Goal: Task Accomplishment & Management: Use online tool/utility

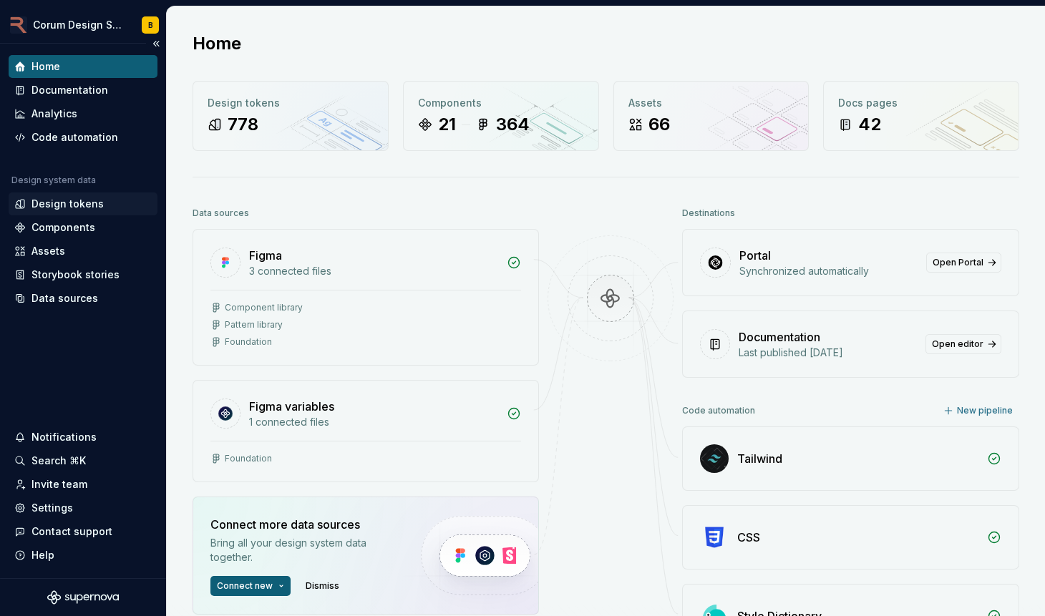
click at [82, 205] on div "Design tokens" at bounding box center [67, 204] width 72 height 14
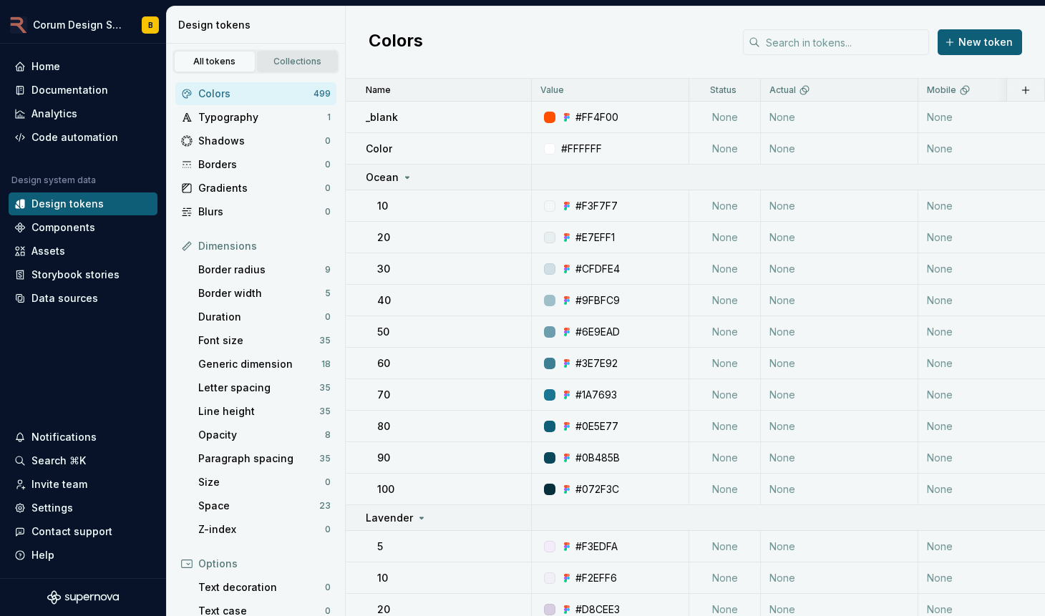
click at [293, 60] on div "Collections" at bounding box center [298, 61] width 72 height 11
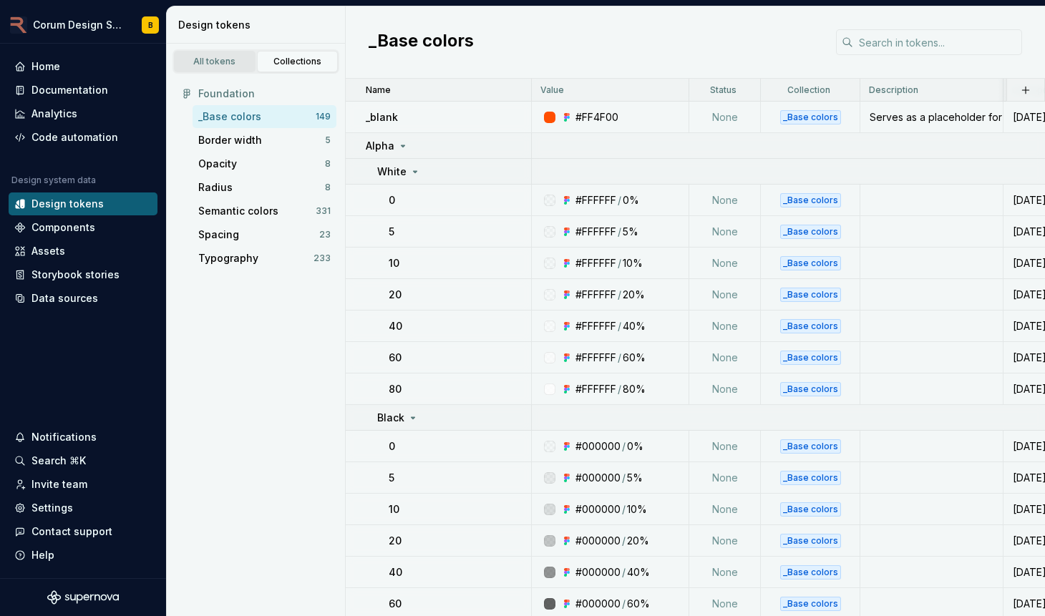
click at [235, 63] on div "All tokens" at bounding box center [215, 61] width 72 height 11
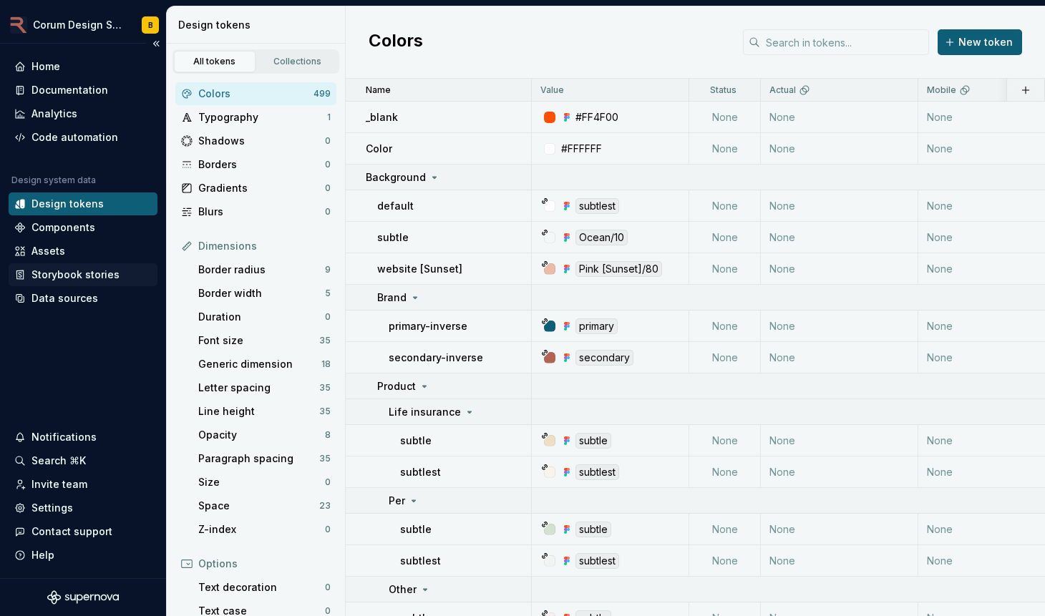
click at [89, 276] on div "Storybook stories" at bounding box center [75, 275] width 88 height 14
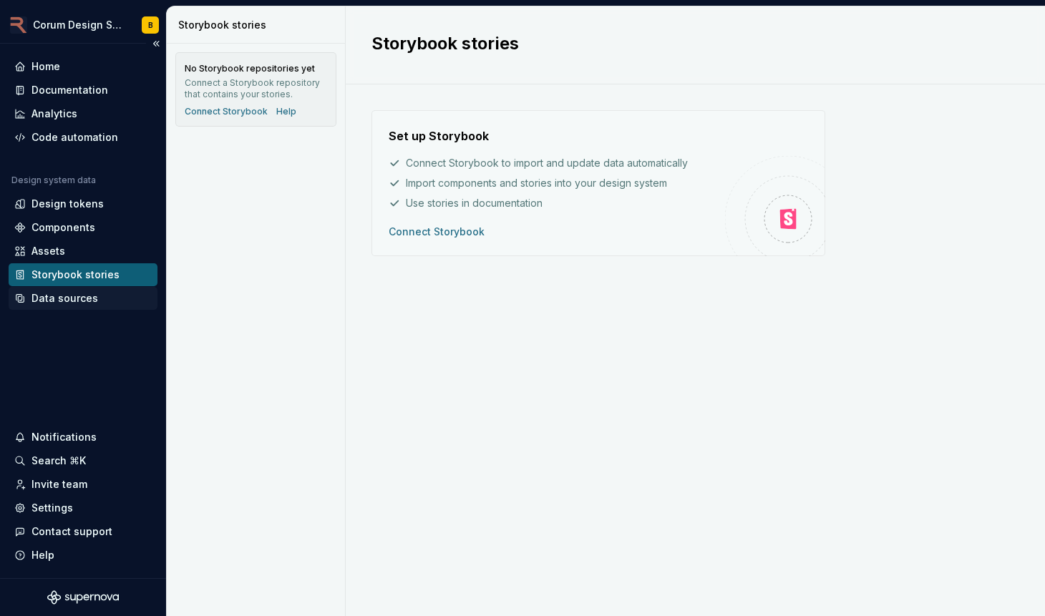
click at [89, 300] on div "Data sources" at bounding box center [64, 298] width 67 height 14
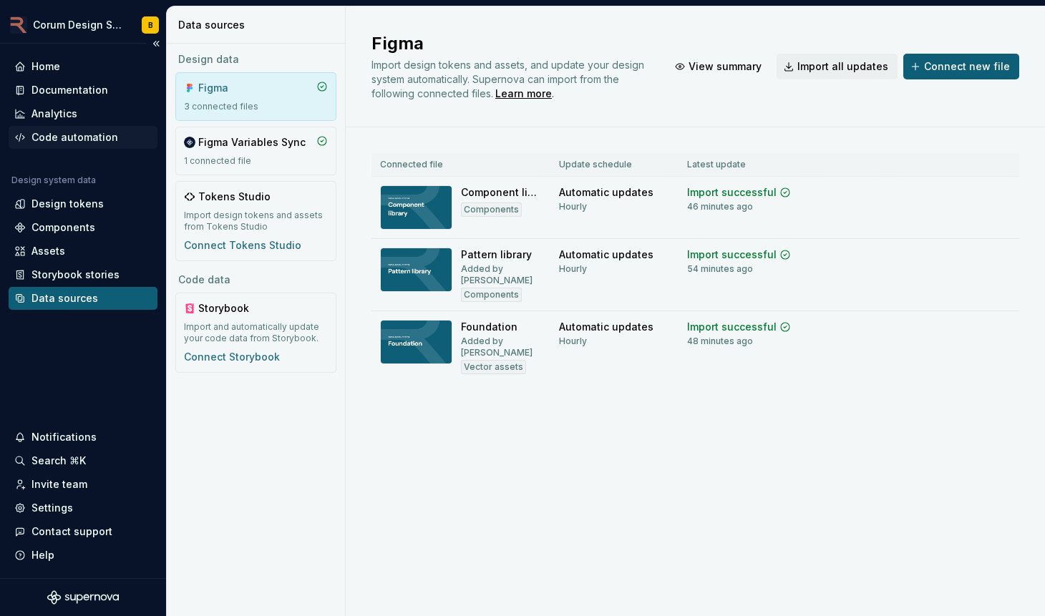
click at [77, 130] on div "Code automation" at bounding box center [74, 137] width 87 height 14
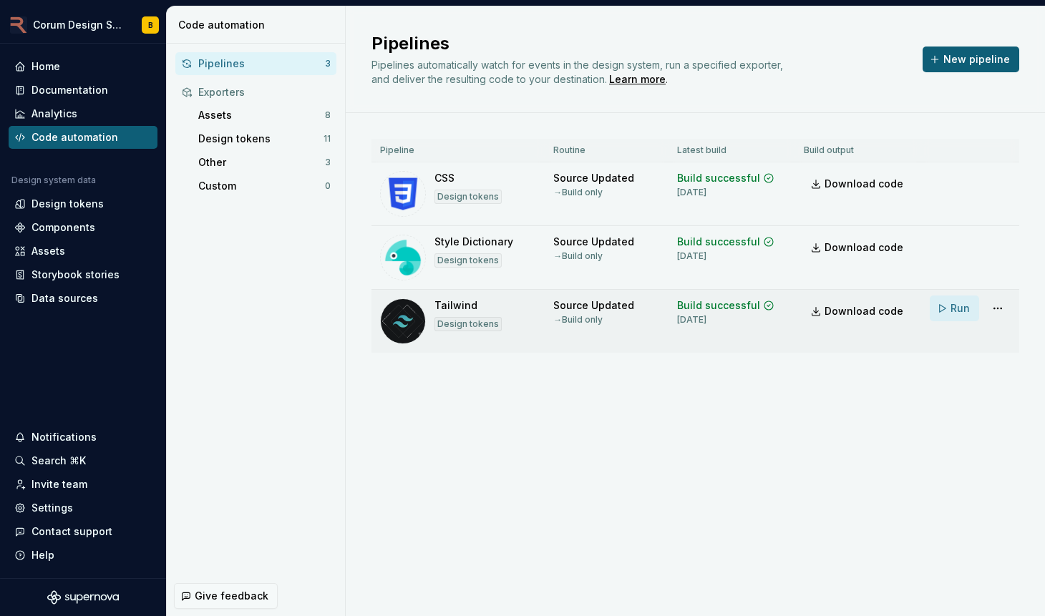
click at [957, 308] on span "Run" at bounding box center [959, 308] width 19 height 14
click at [995, 310] on html "Corum Design System B Home Documentation Analytics Code automation Design syste…" at bounding box center [522, 308] width 1045 height 616
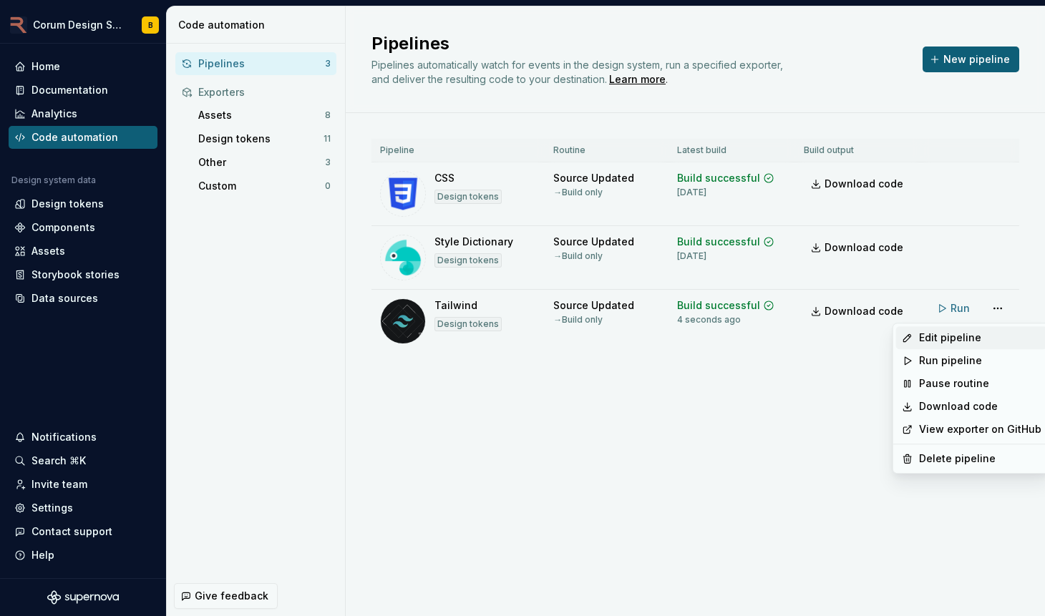
click at [975, 336] on div "Edit pipeline" at bounding box center [980, 338] width 122 height 14
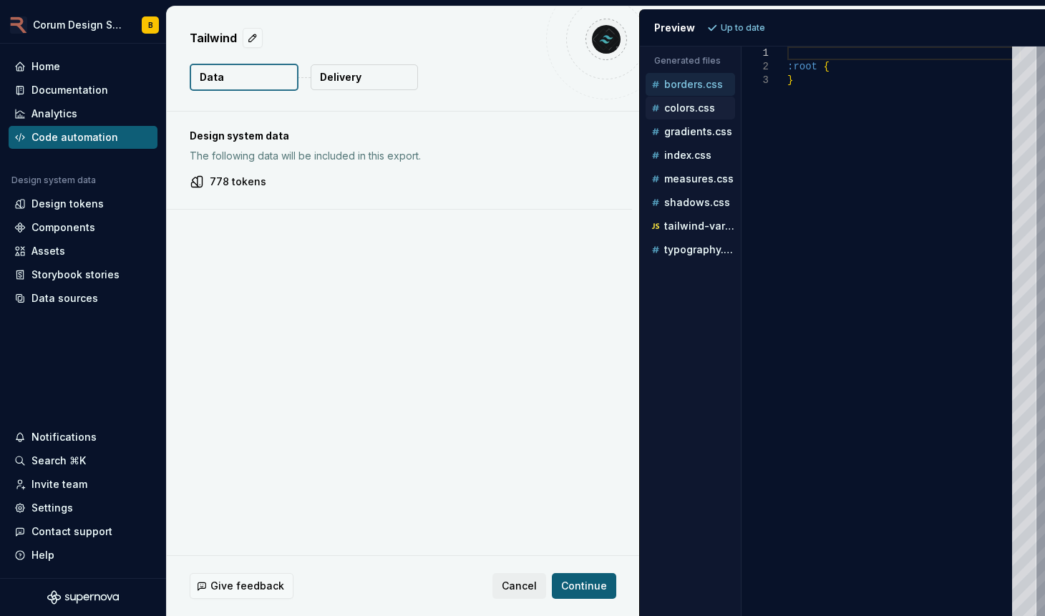
click at [697, 112] on div "colors.css" at bounding box center [691, 108] width 87 height 14
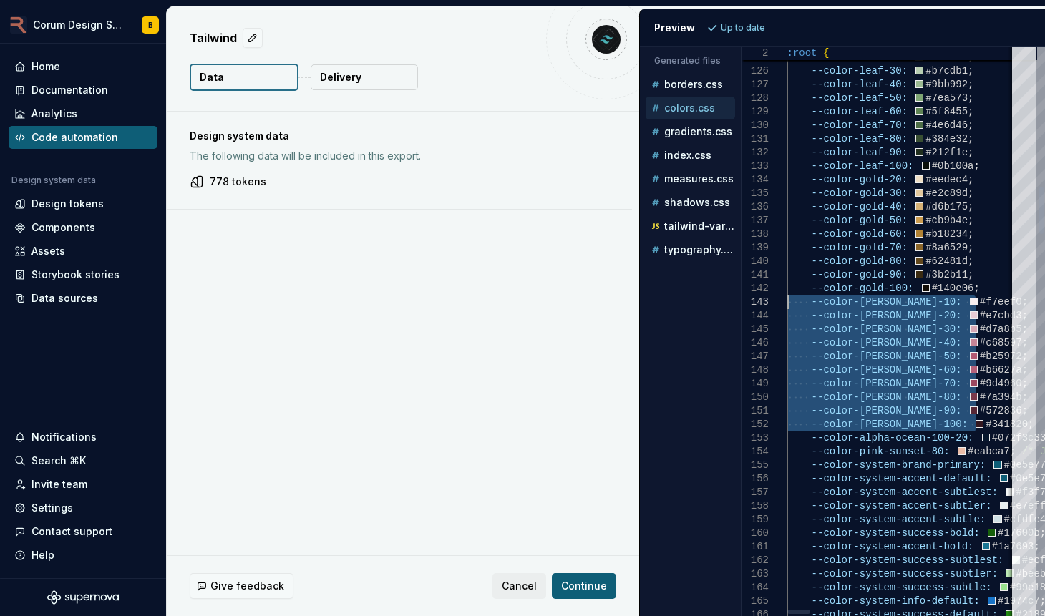
drag, startPoint x: 975, startPoint y: 423, endPoint x: 789, endPoint y: 297, distance: 224.7
type textarea "**********"
